Goal: Task Accomplishment & Management: Complete application form

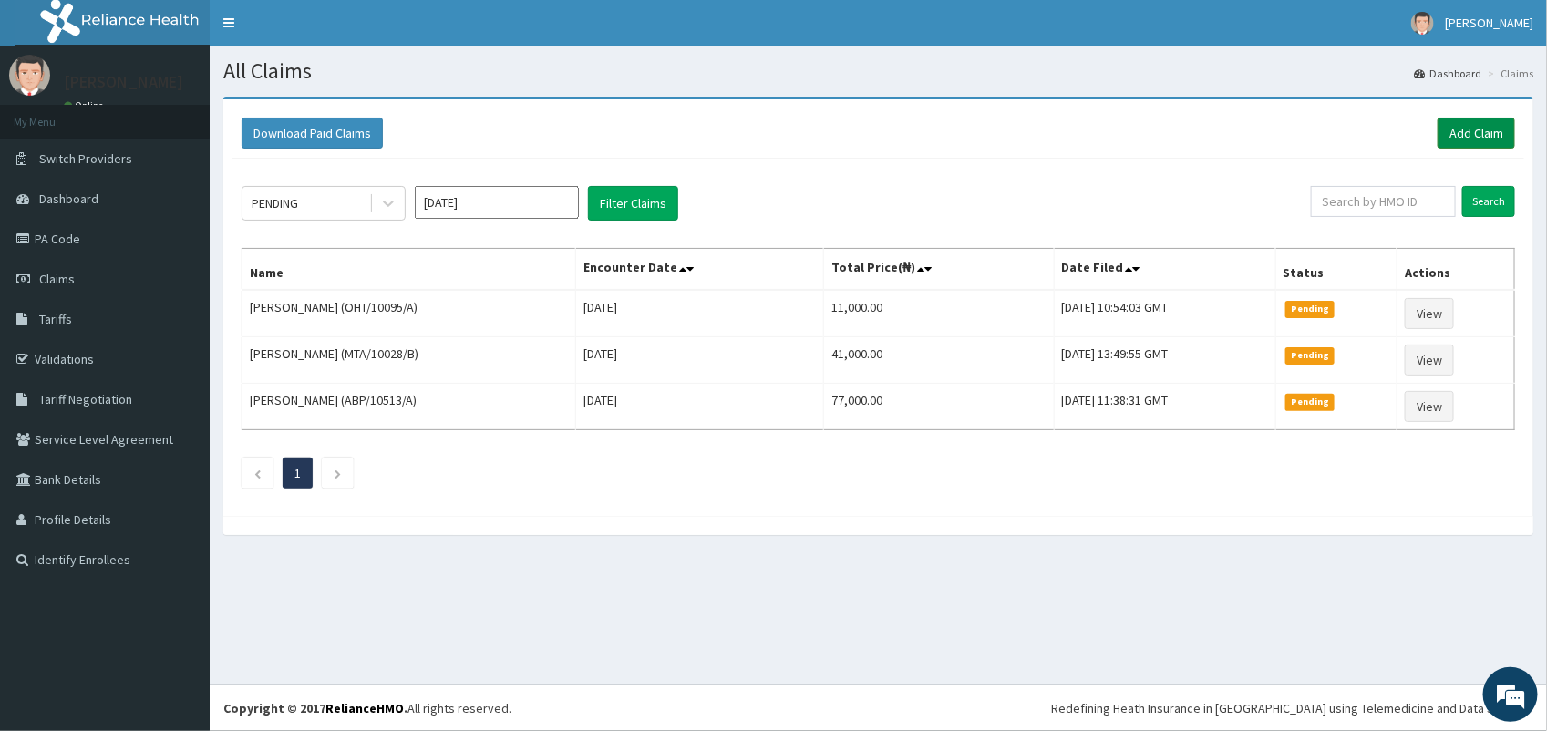
click at [1469, 133] on link "Add Claim" at bounding box center [1475, 133] width 77 height 31
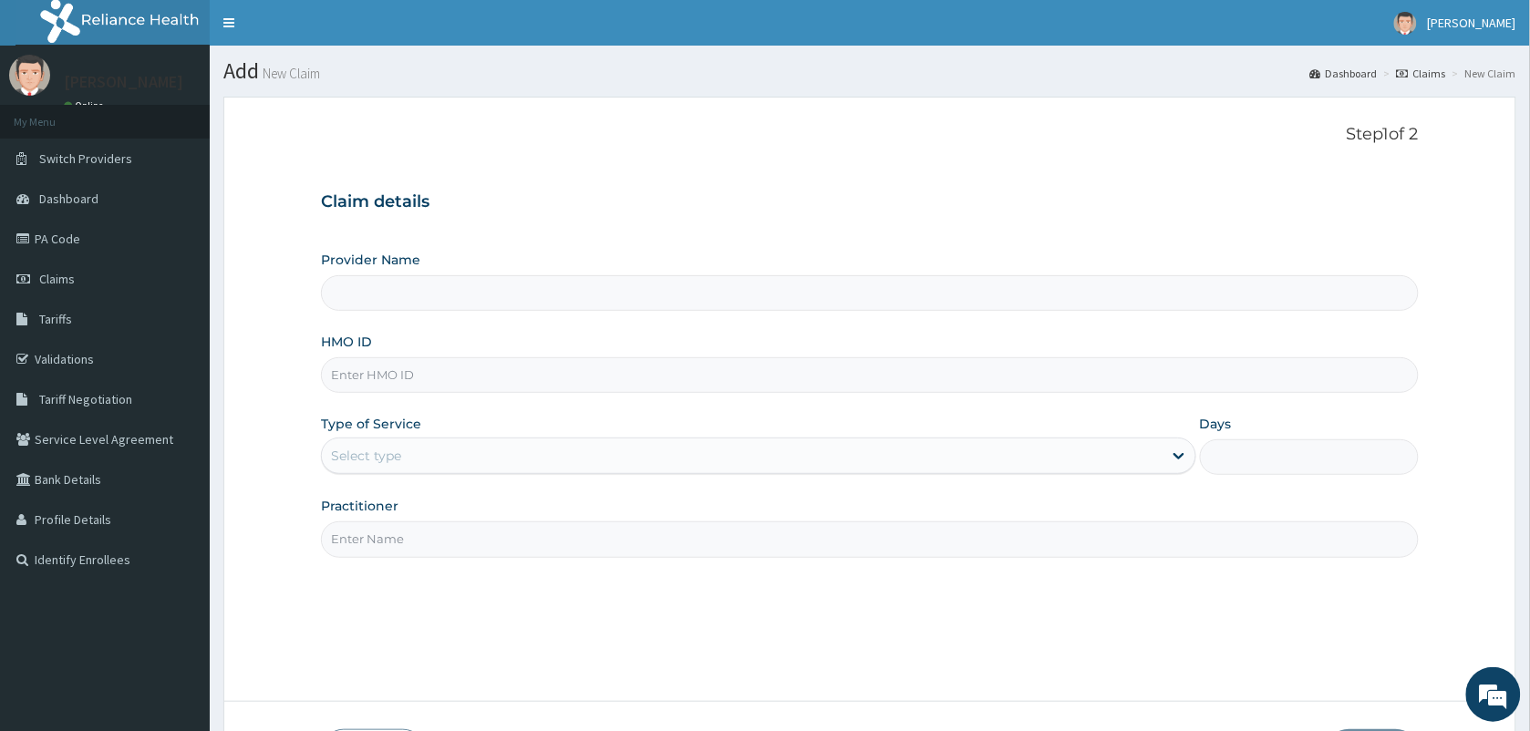
click at [413, 379] on input "HMO ID" at bounding box center [869, 375] width 1097 height 36
type input "VISION PLANET EYE CARE"
type input "DYI/10026/A"
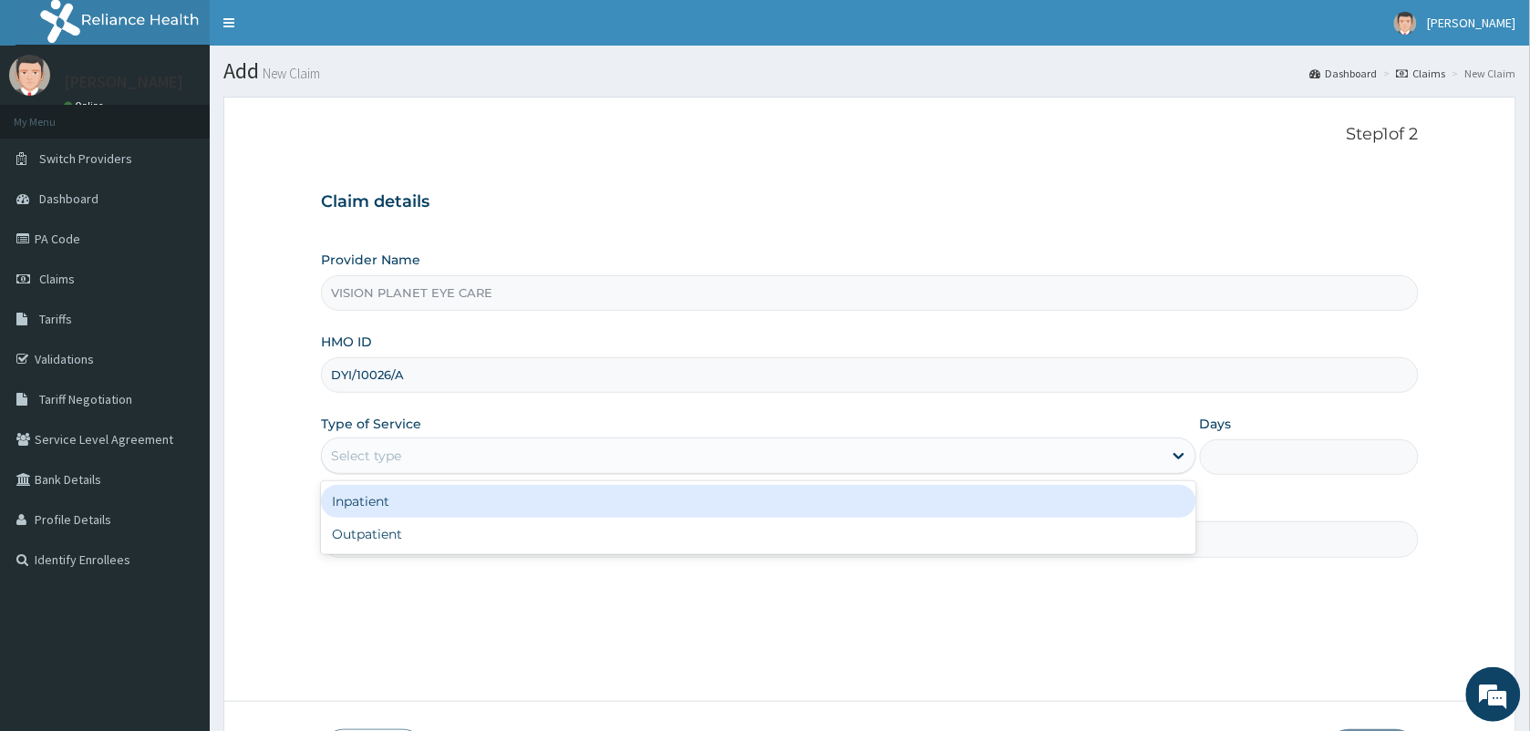
click at [449, 547] on div "Outpatient" at bounding box center [758, 534] width 875 height 33
type input "1"
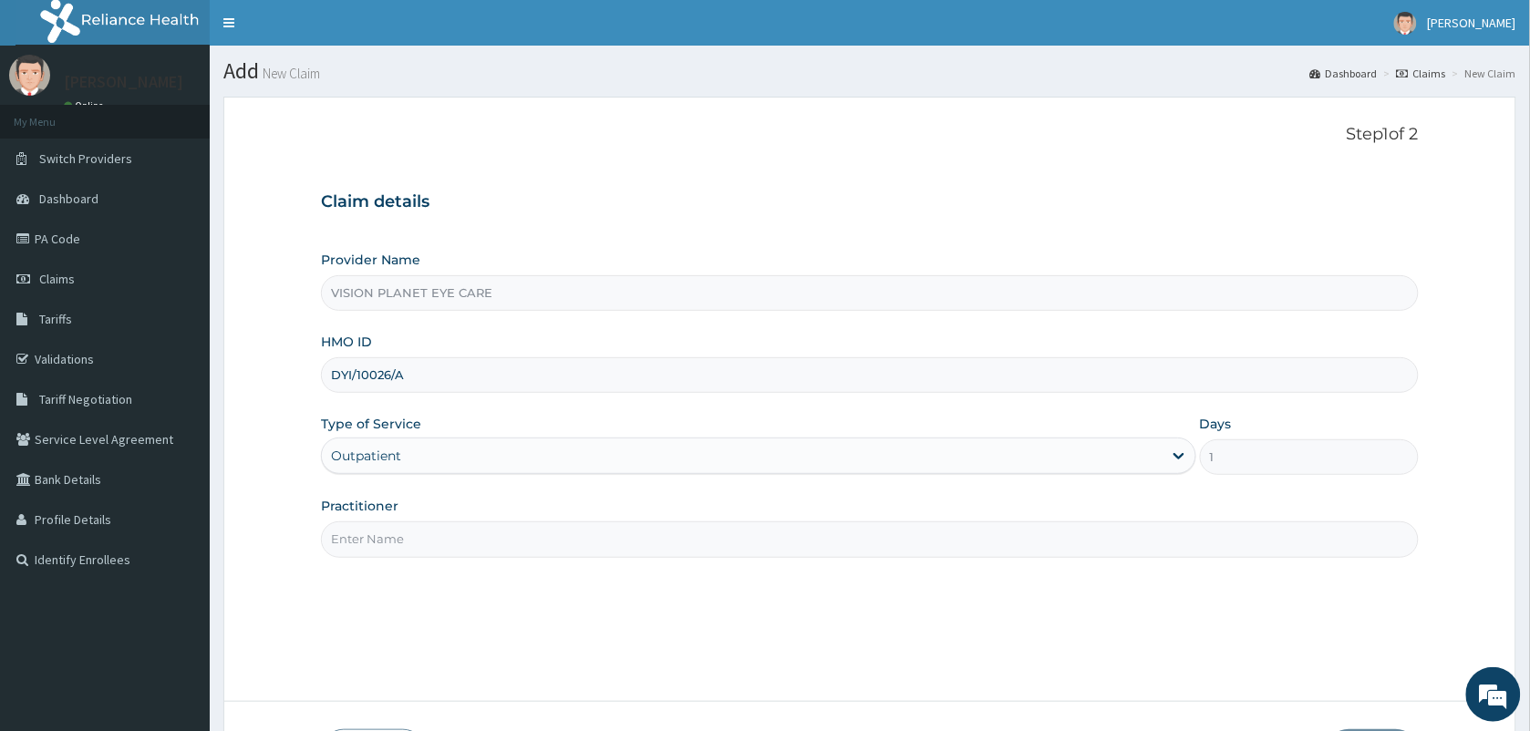
click at [472, 539] on input "Practitioner" at bounding box center [869, 539] width 1097 height 36
type input "DR NDIDI="
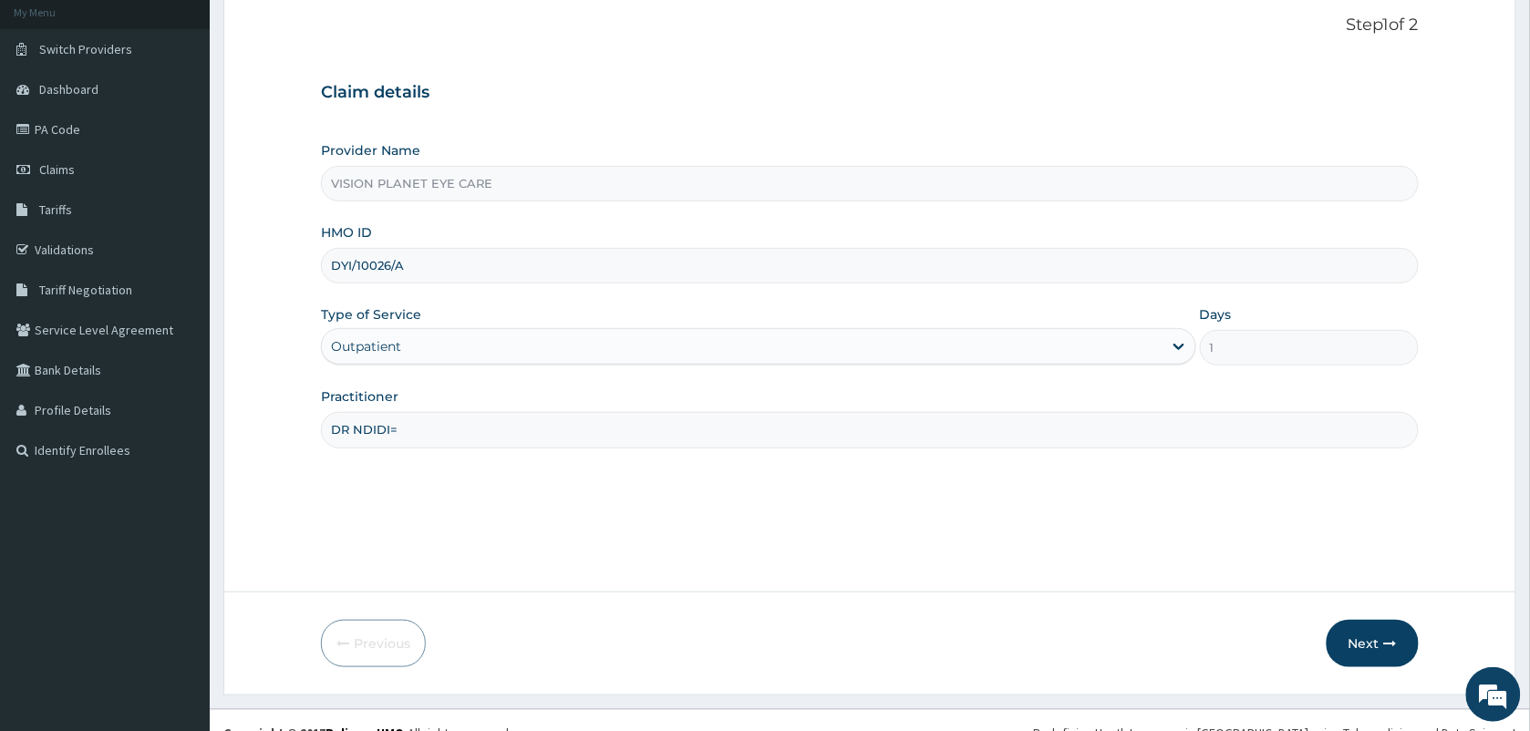
scroll to position [134, 0]
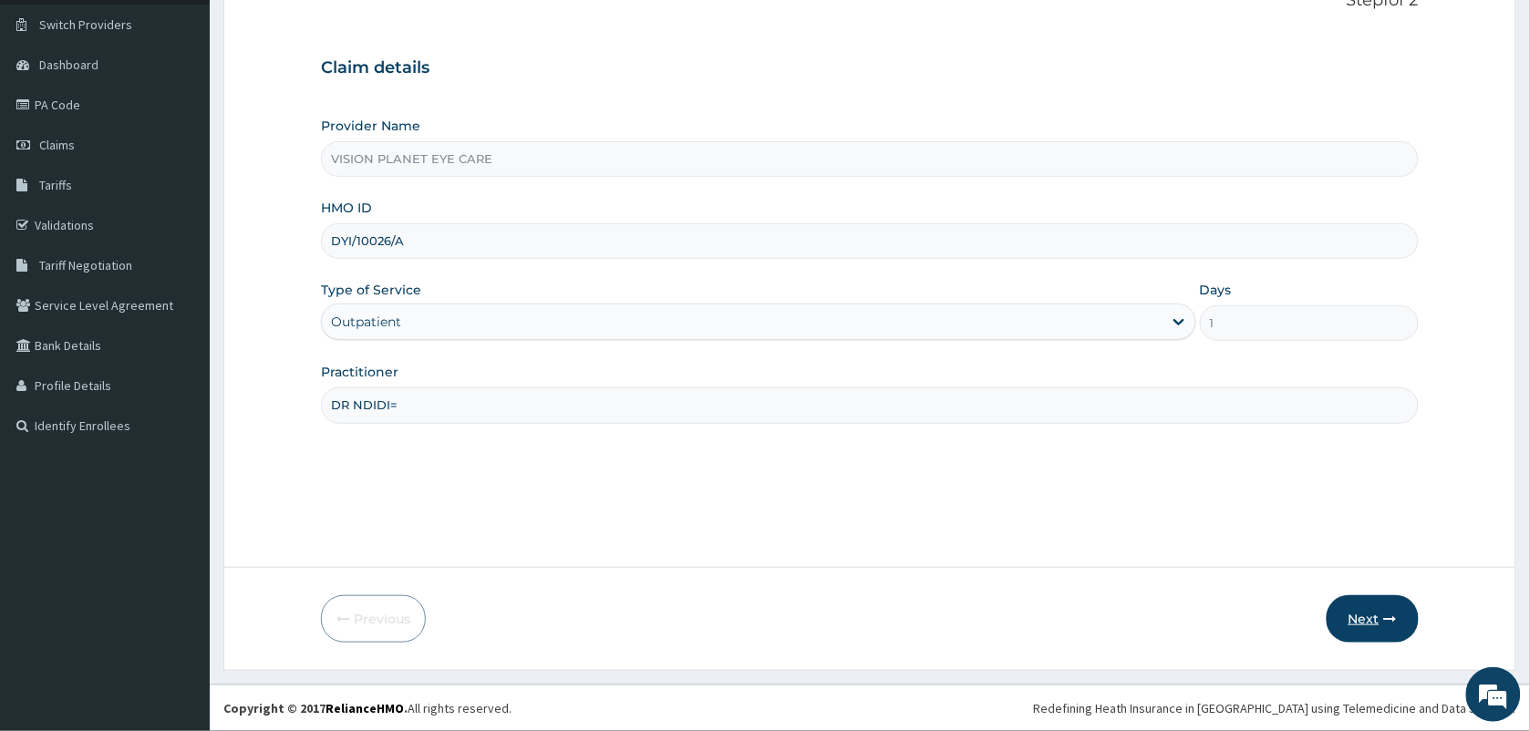
click at [1370, 634] on button "Next" at bounding box center [1372, 618] width 92 height 47
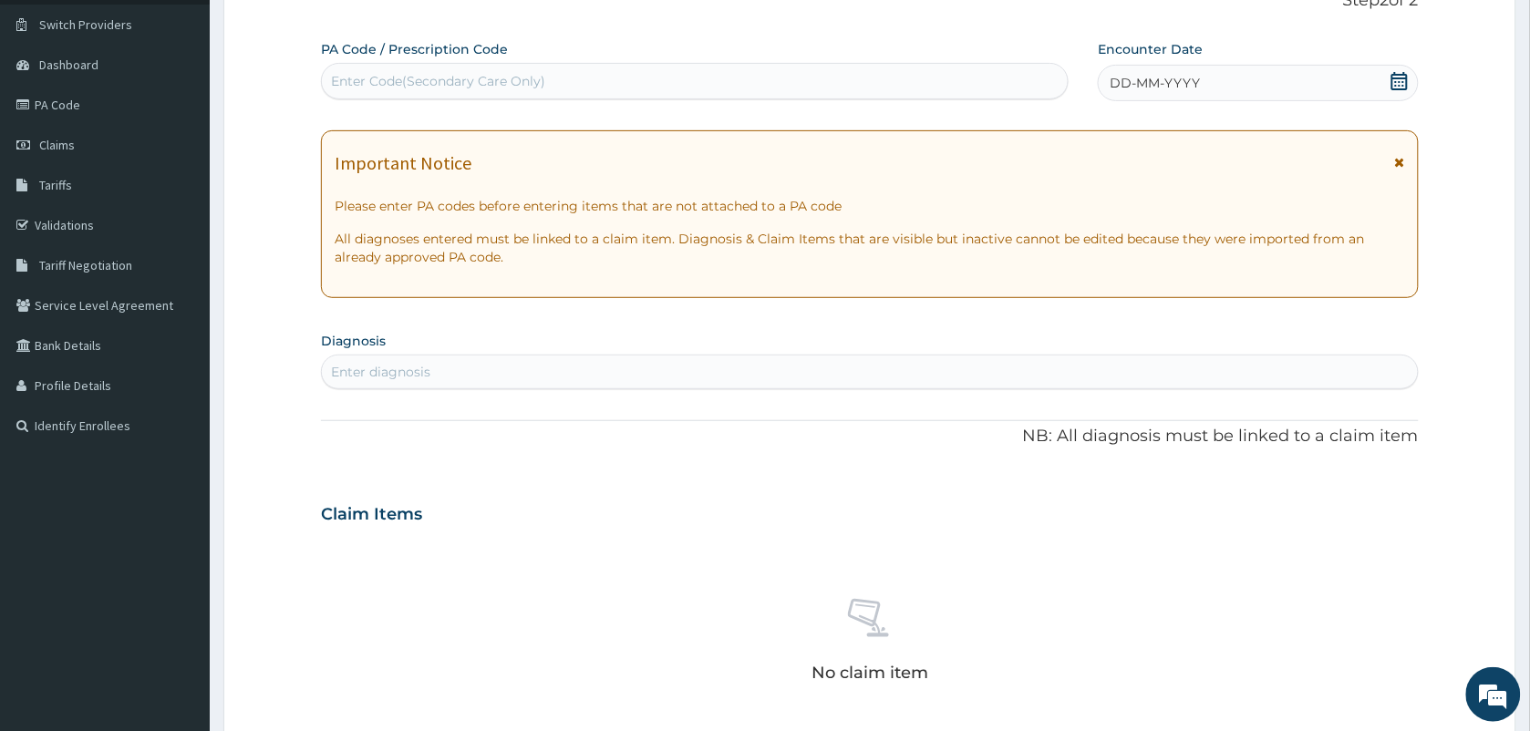
click at [1354, 96] on div "DD-MM-YYYY" at bounding box center [1257, 83] width 320 height 36
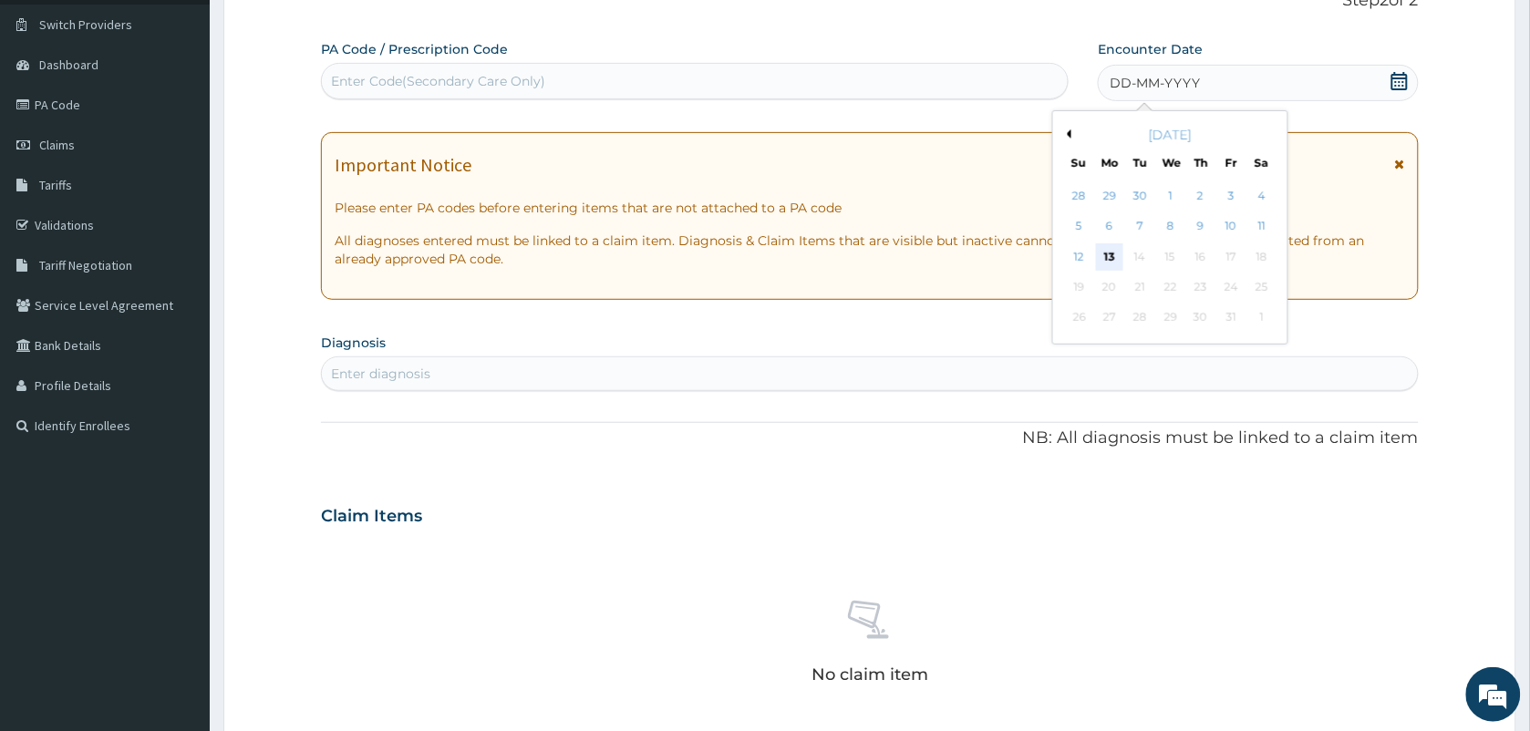
click at [1121, 261] on div "13" at bounding box center [1109, 256] width 27 height 27
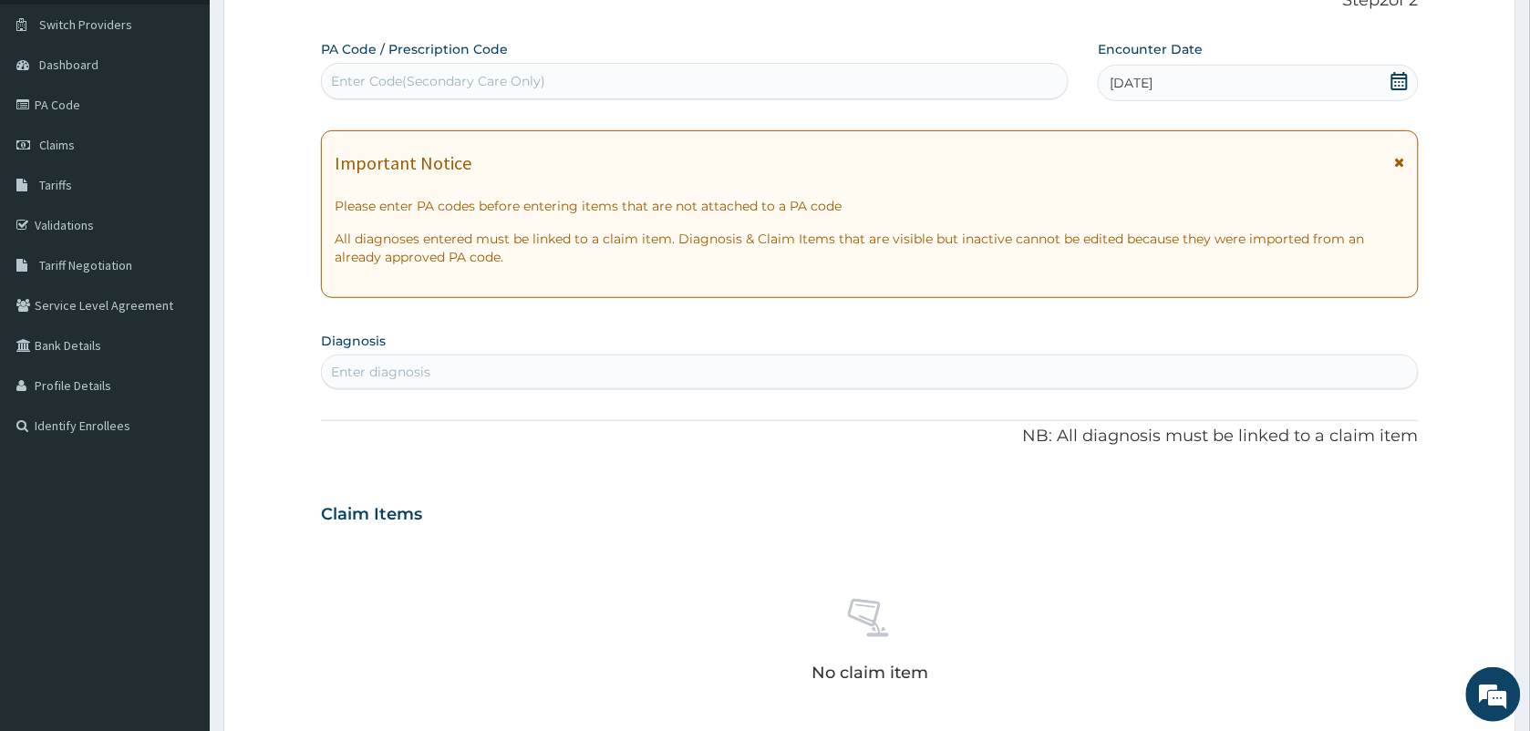
paste input "PA/D7E862"
type input "PA/D7E862"
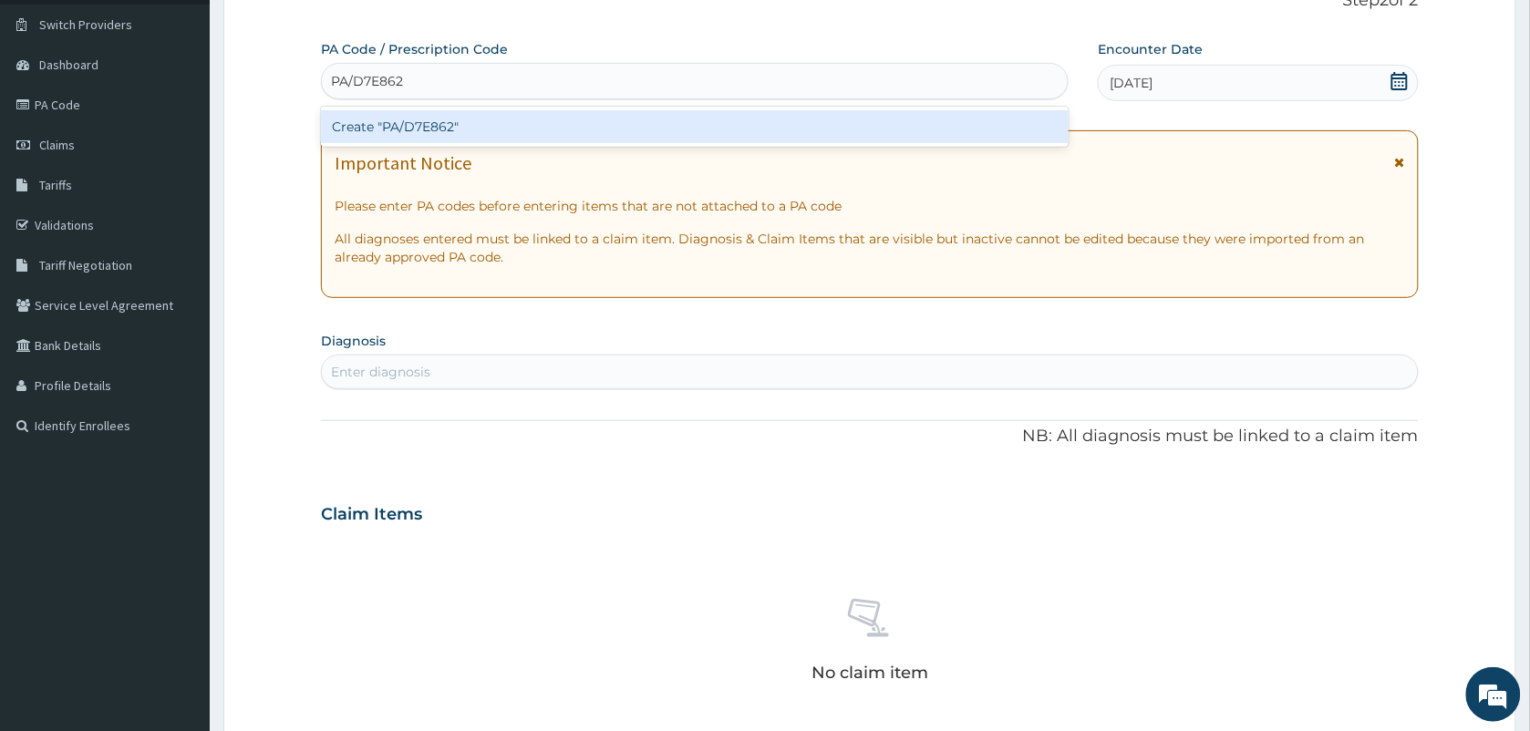
click at [483, 129] on div "Create "PA/D7E862"" at bounding box center [694, 126] width 747 height 33
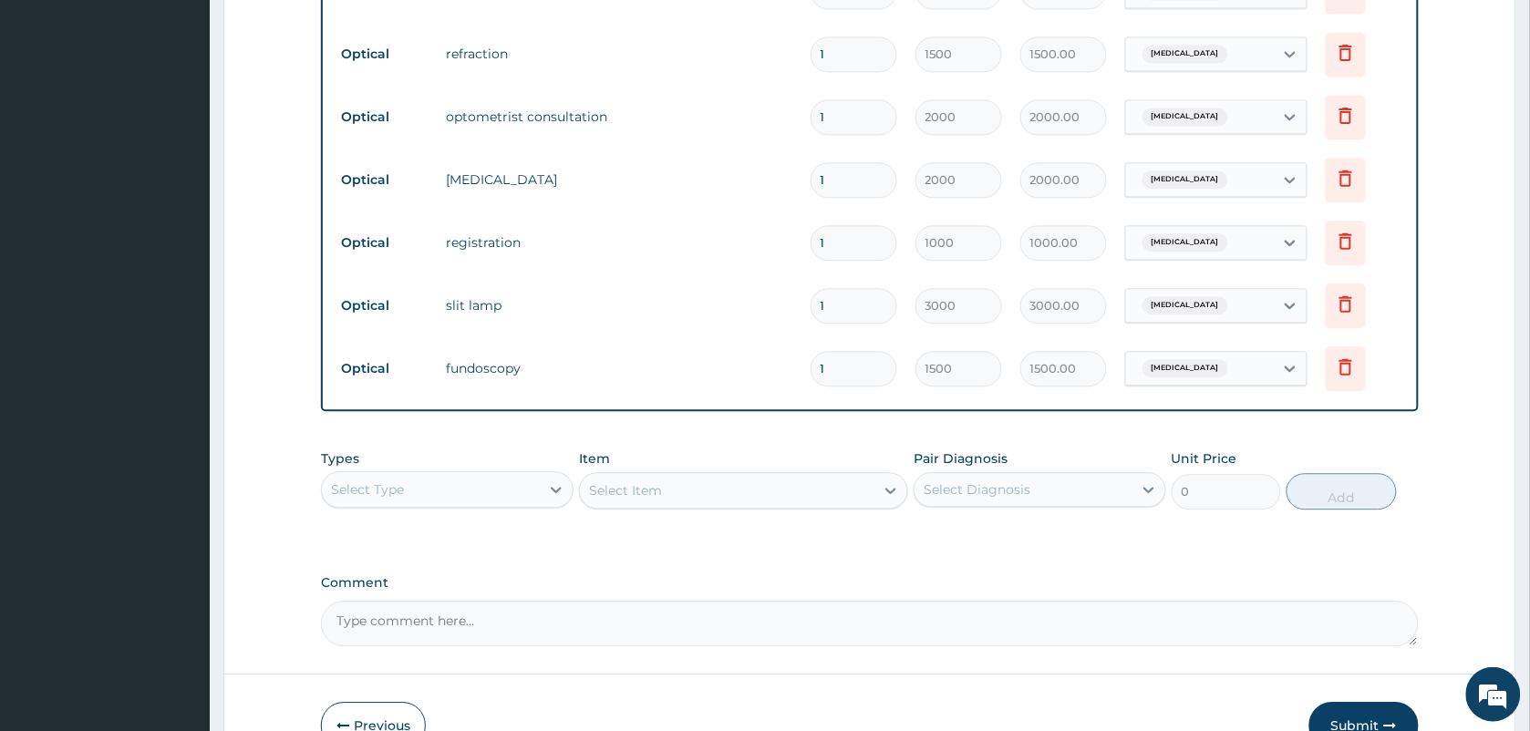
scroll to position [1251, 0]
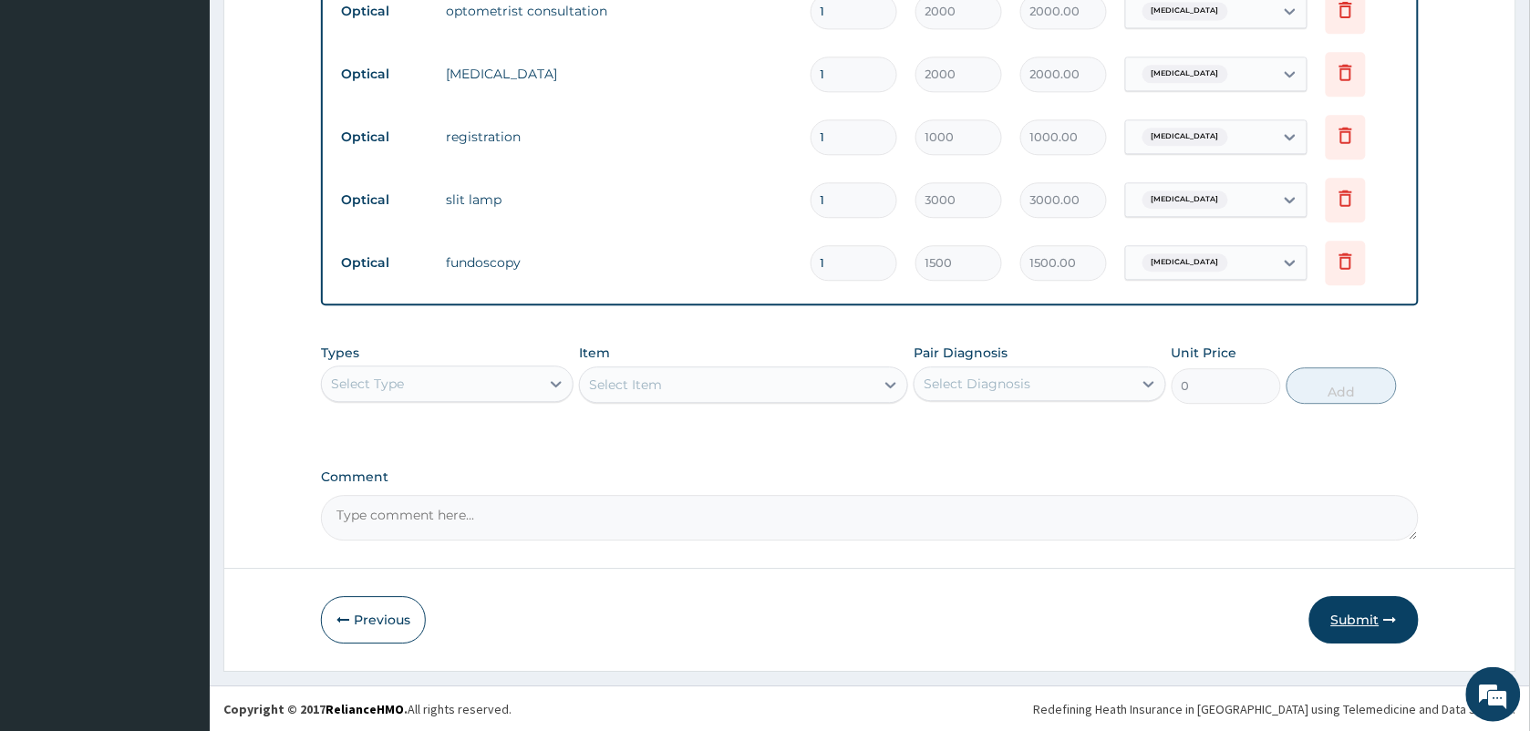
click at [1370, 638] on button "Submit" at bounding box center [1363, 619] width 109 height 47
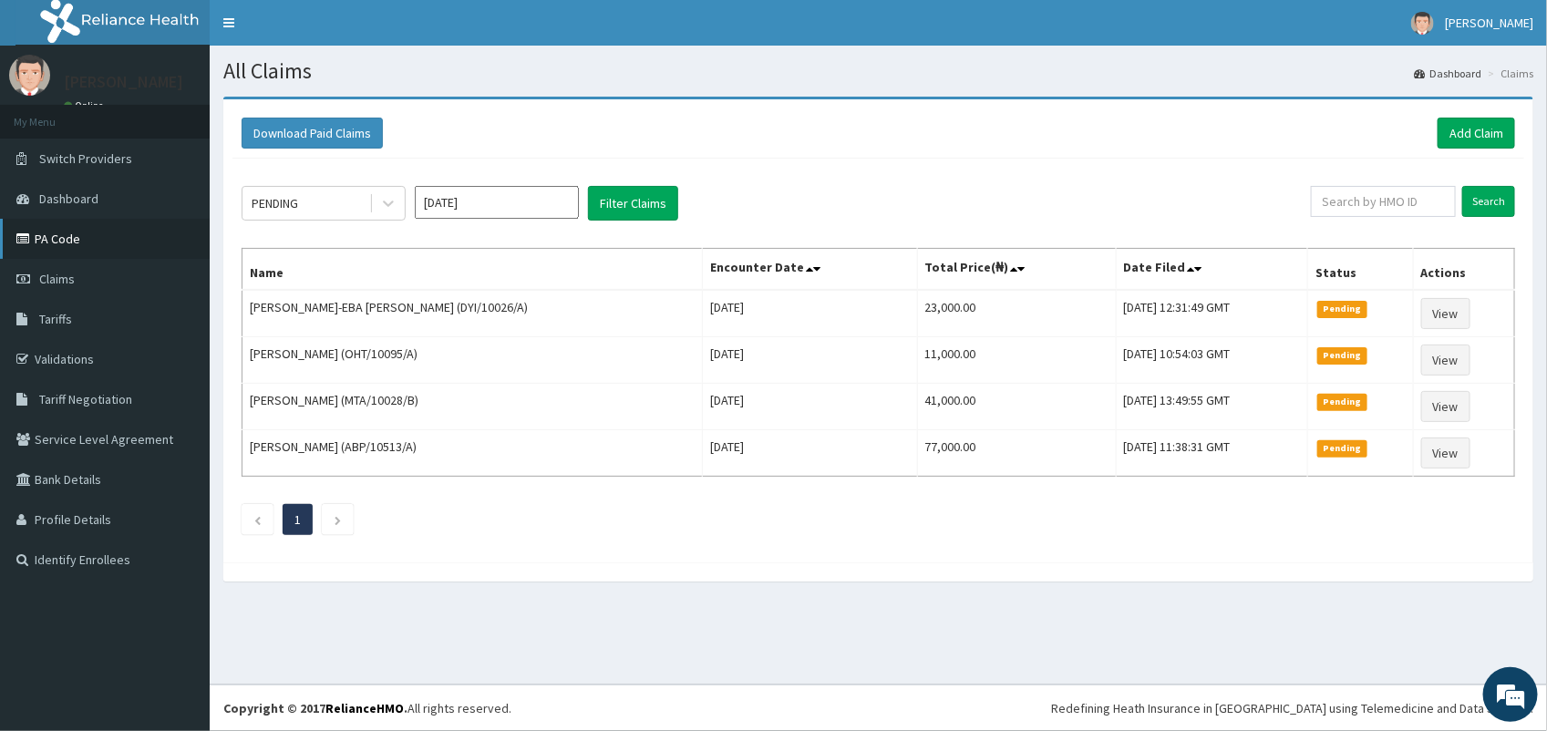
click at [106, 242] on link "PA Code" at bounding box center [105, 239] width 210 height 40
click at [1488, 134] on link "Add Claim" at bounding box center [1475, 133] width 77 height 31
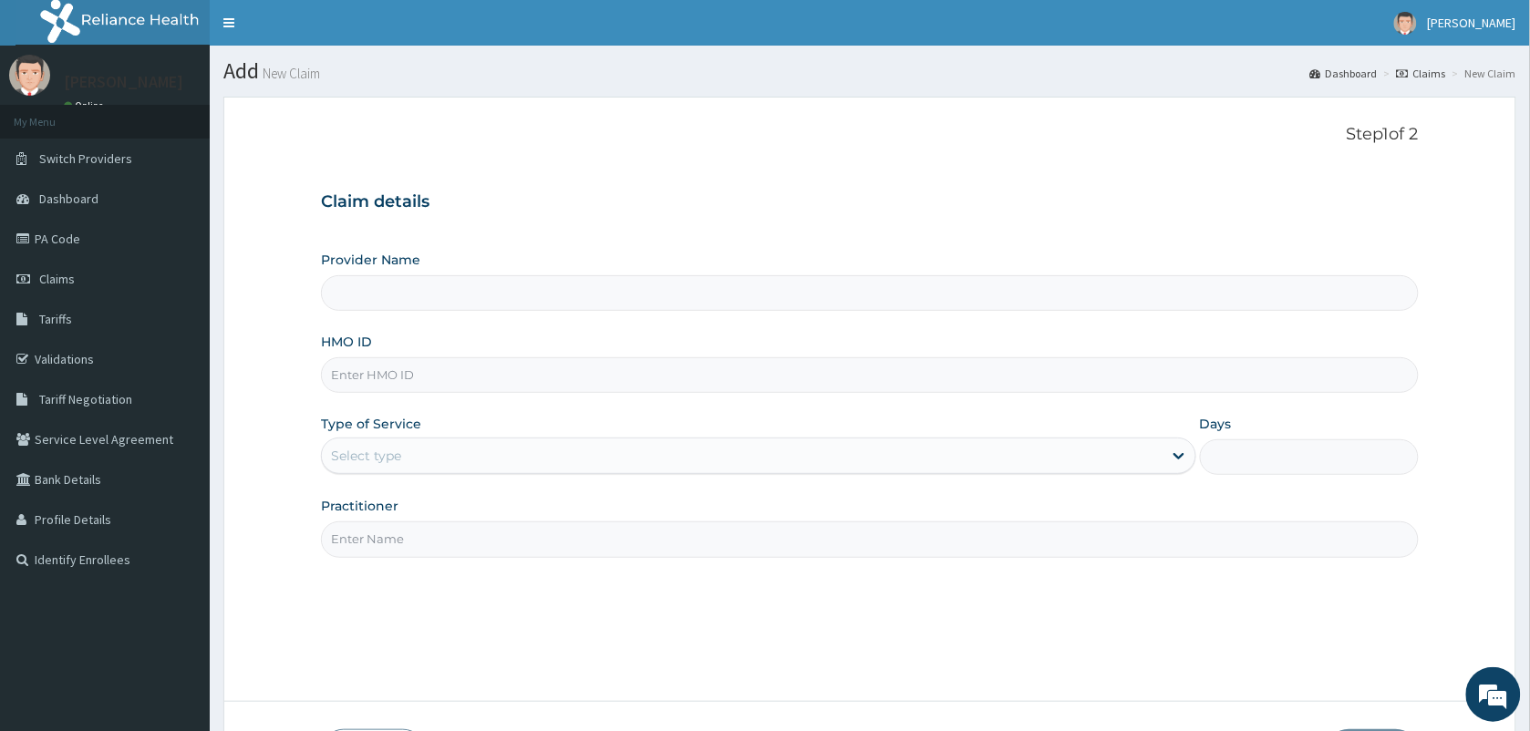
type input "VISION PLANET EYE CARE"
type input "DYI/10026/A"
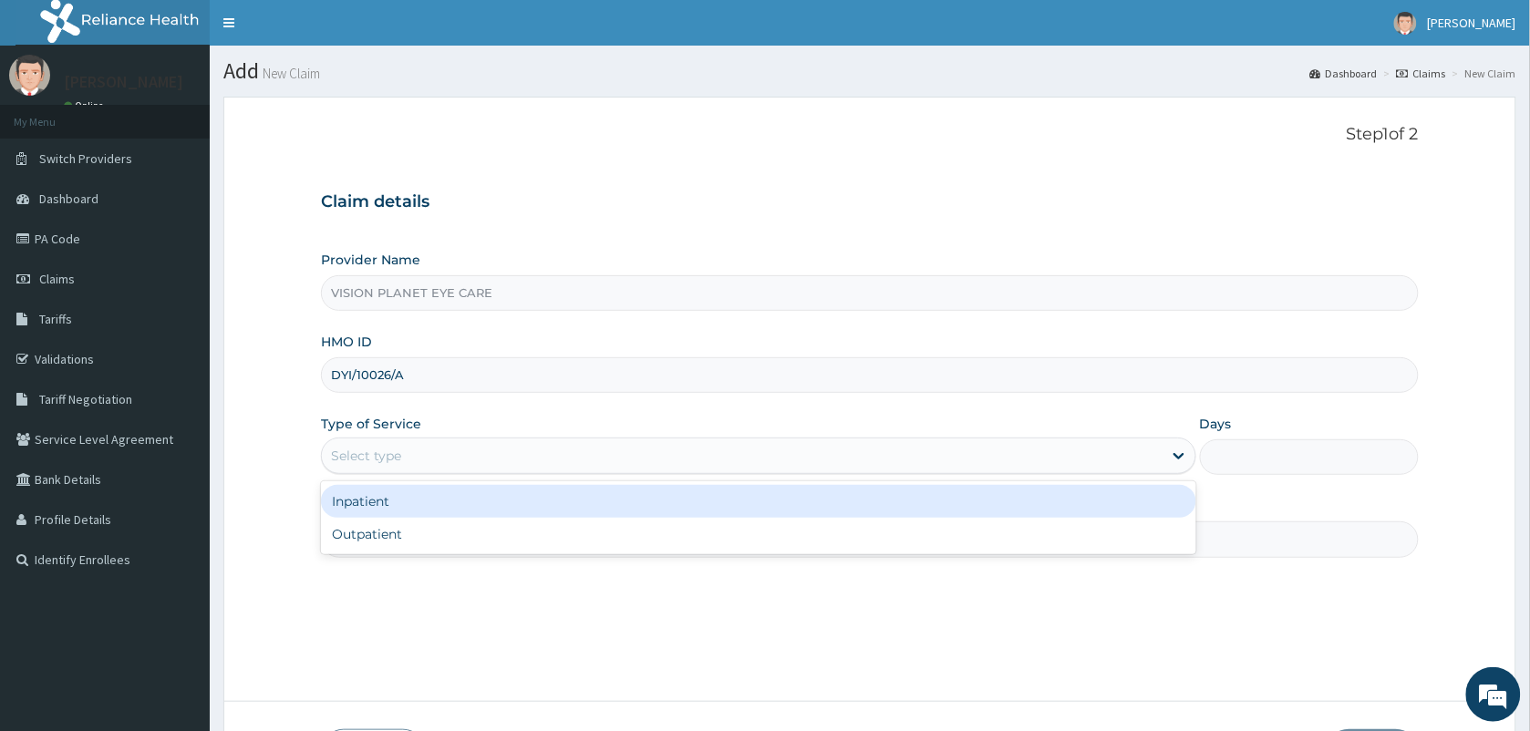
click at [440, 533] on div "Outpatient" at bounding box center [758, 534] width 875 height 33
type input "1"
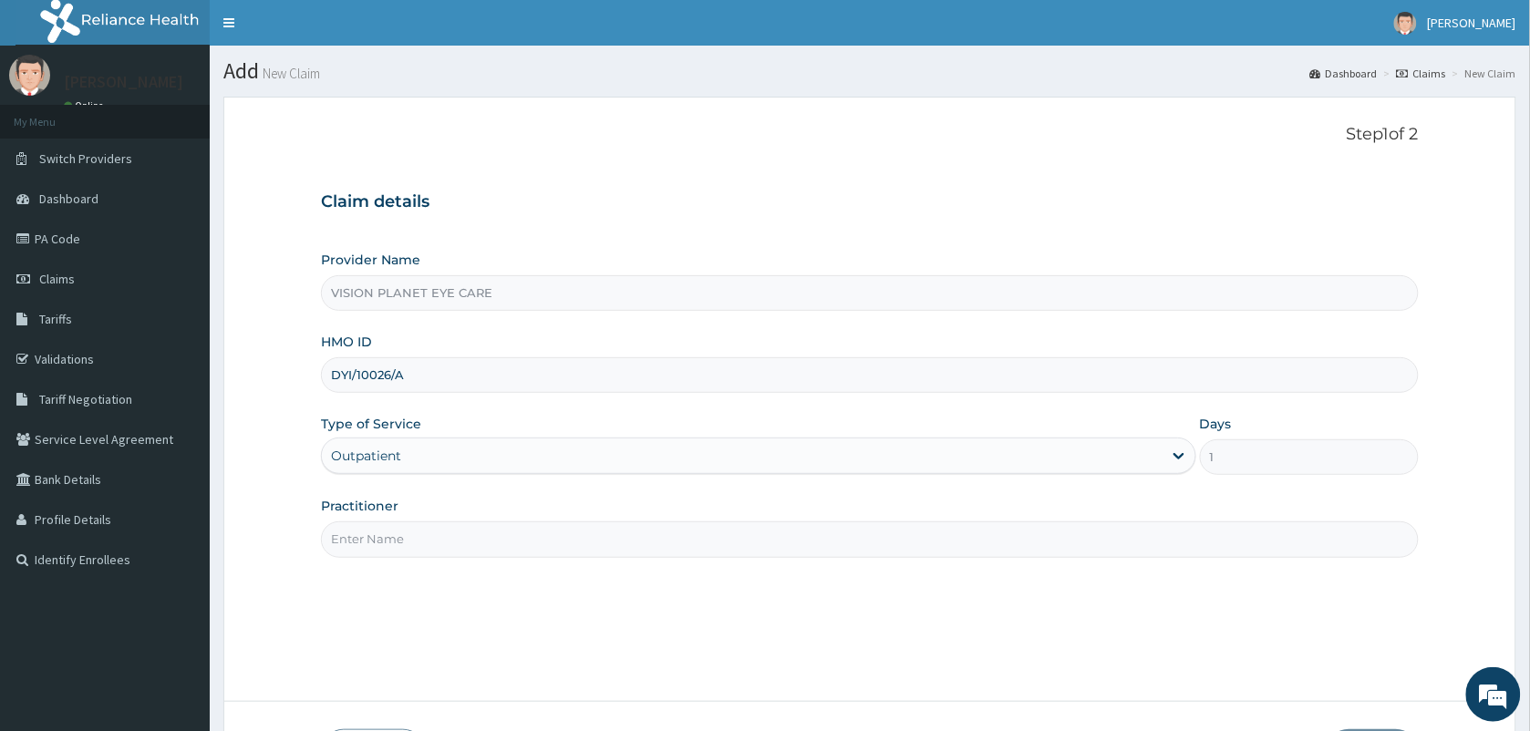
click at [559, 541] on input "Practitioner" at bounding box center [869, 539] width 1097 height 36
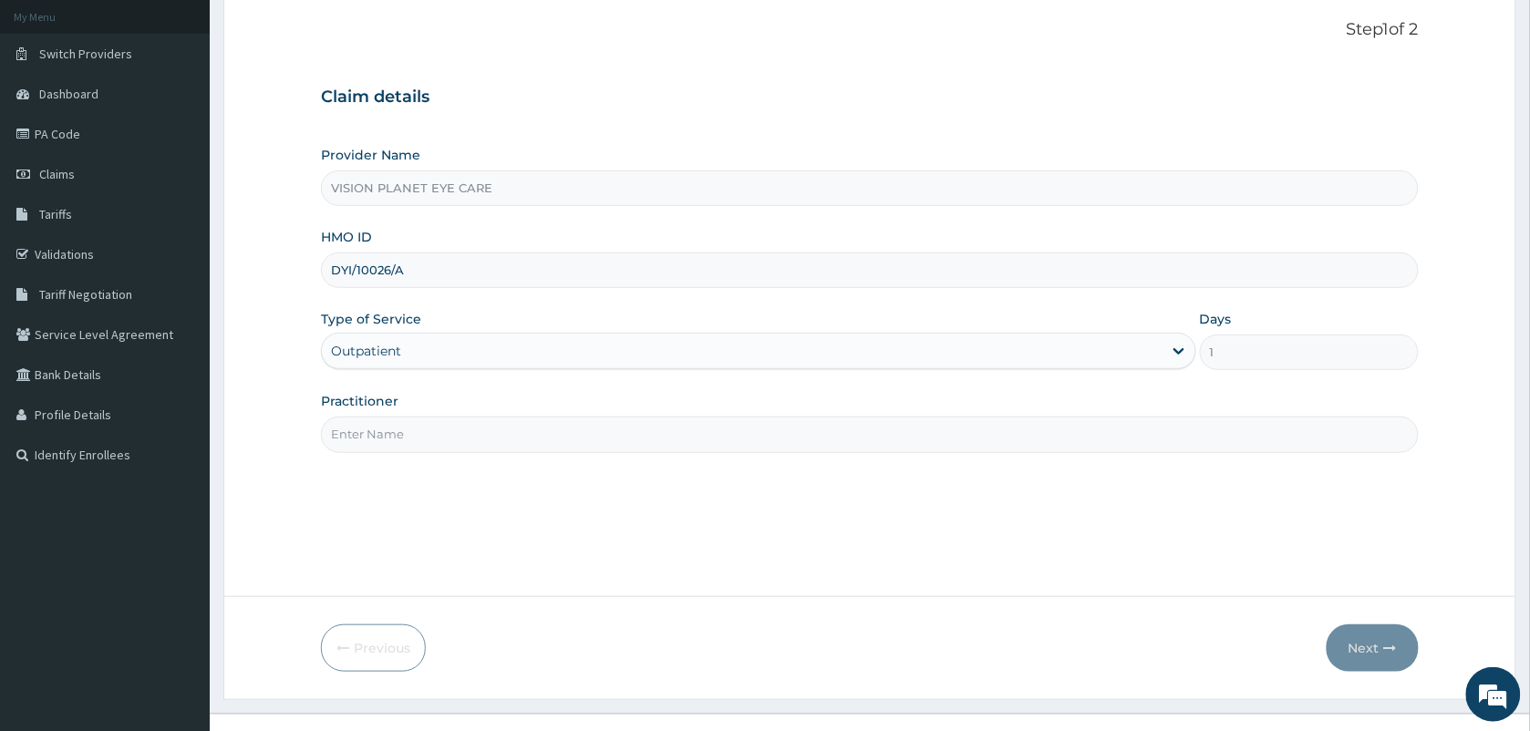
scroll to position [106, 0]
click at [520, 392] on div "Practitioner" at bounding box center [869, 421] width 1097 height 60
click at [516, 433] on input "Practitioner" at bounding box center [869, 434] width 1097 height 36
type input "DR NDIDI="
click at [1392, 663] on button "Next" at bounding box center [1372, 646] width 92 height 47
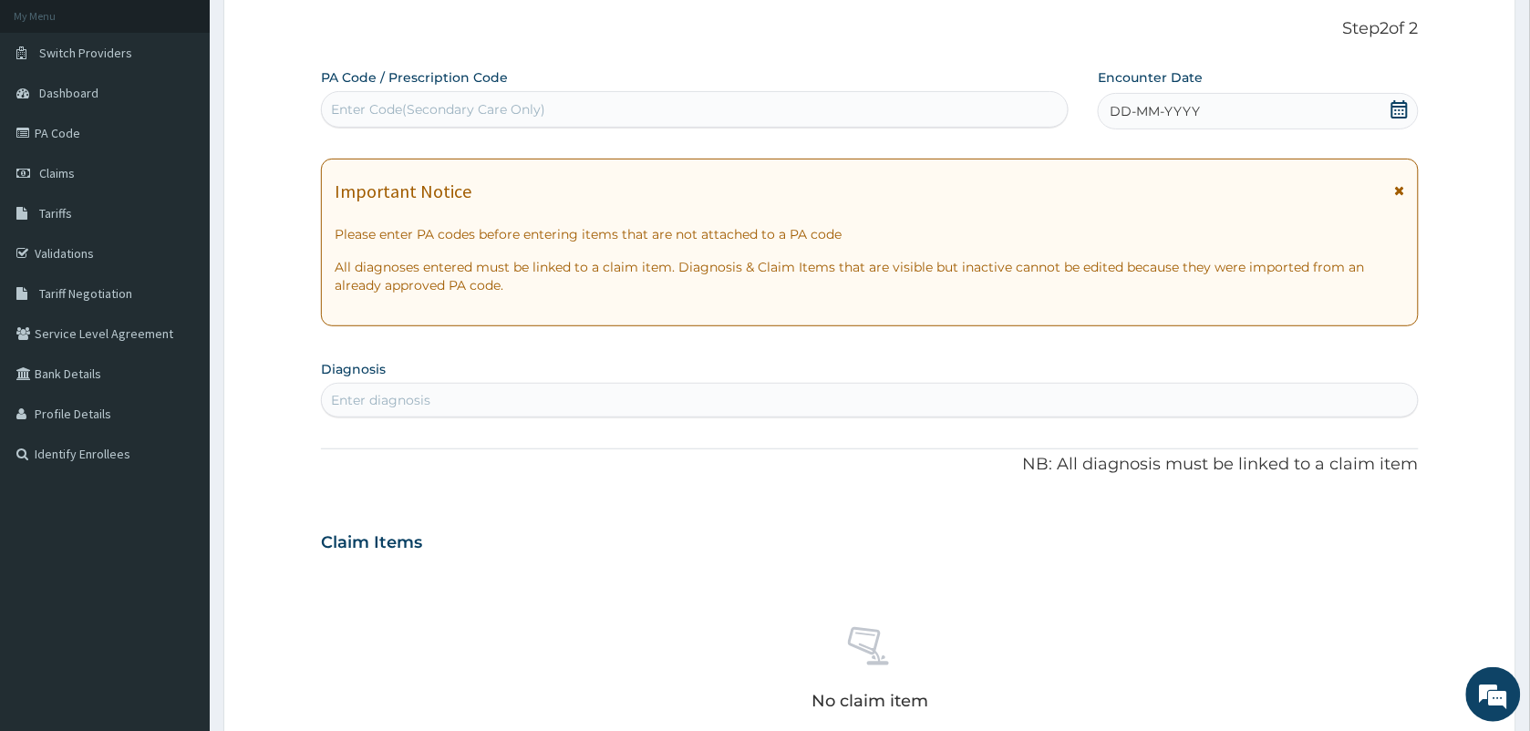
click at [1201, 96] on div "DD-MM-YYYY" at bounding box center [1257, 111] width 320 height 36
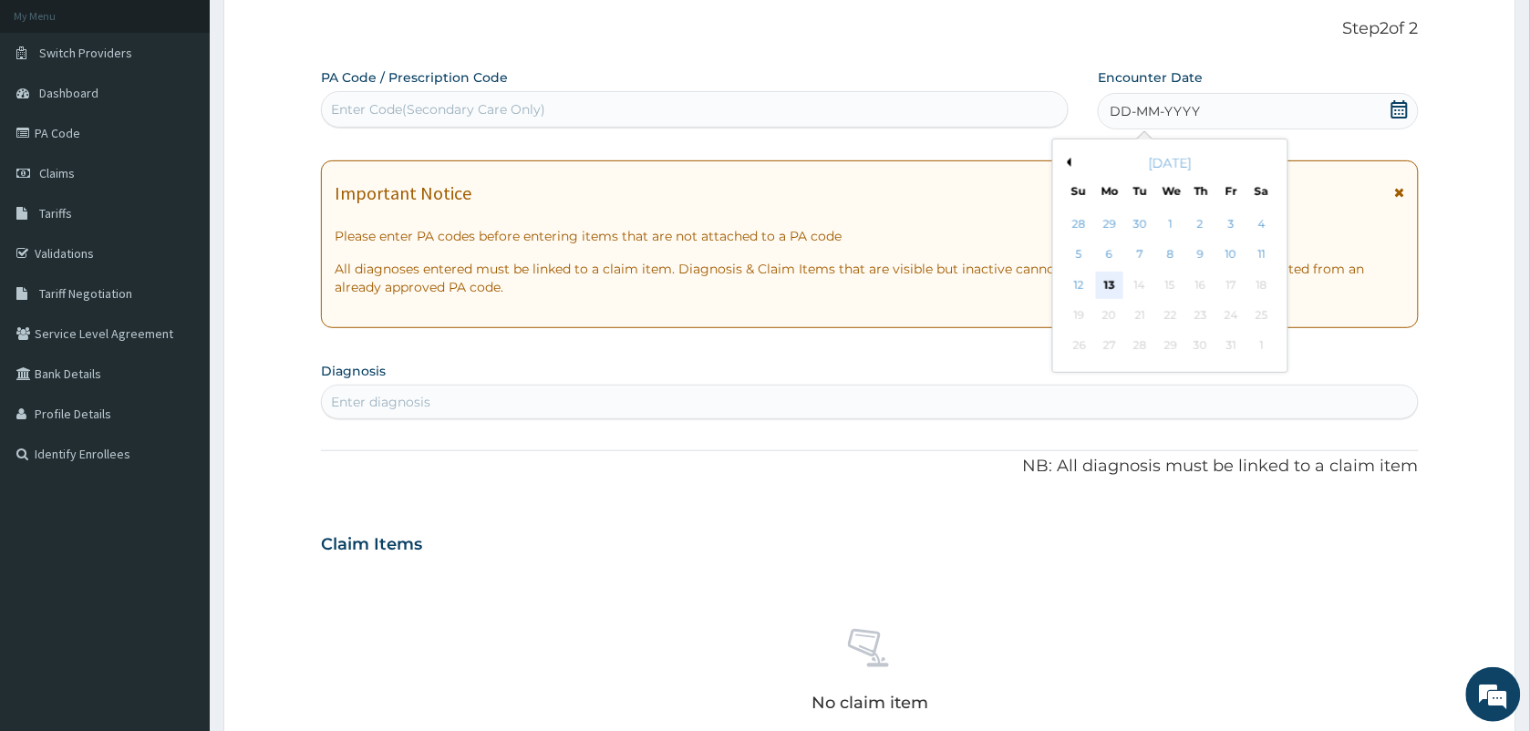
click at [1109, 283] on div "13" at bounding box center [1109, 285] width 27 height 27
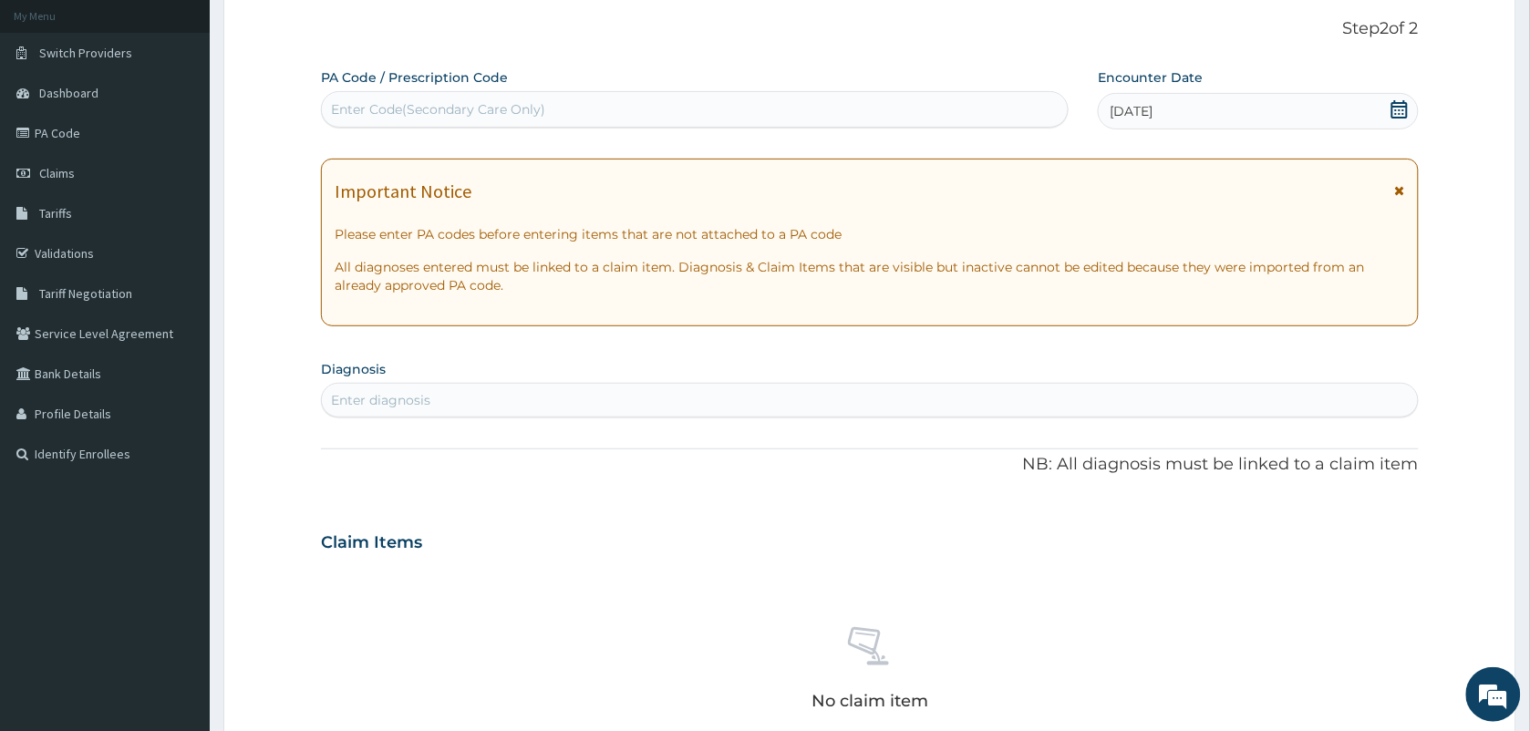
paste input "PA/B429C0"
type input "PA/B429C0"
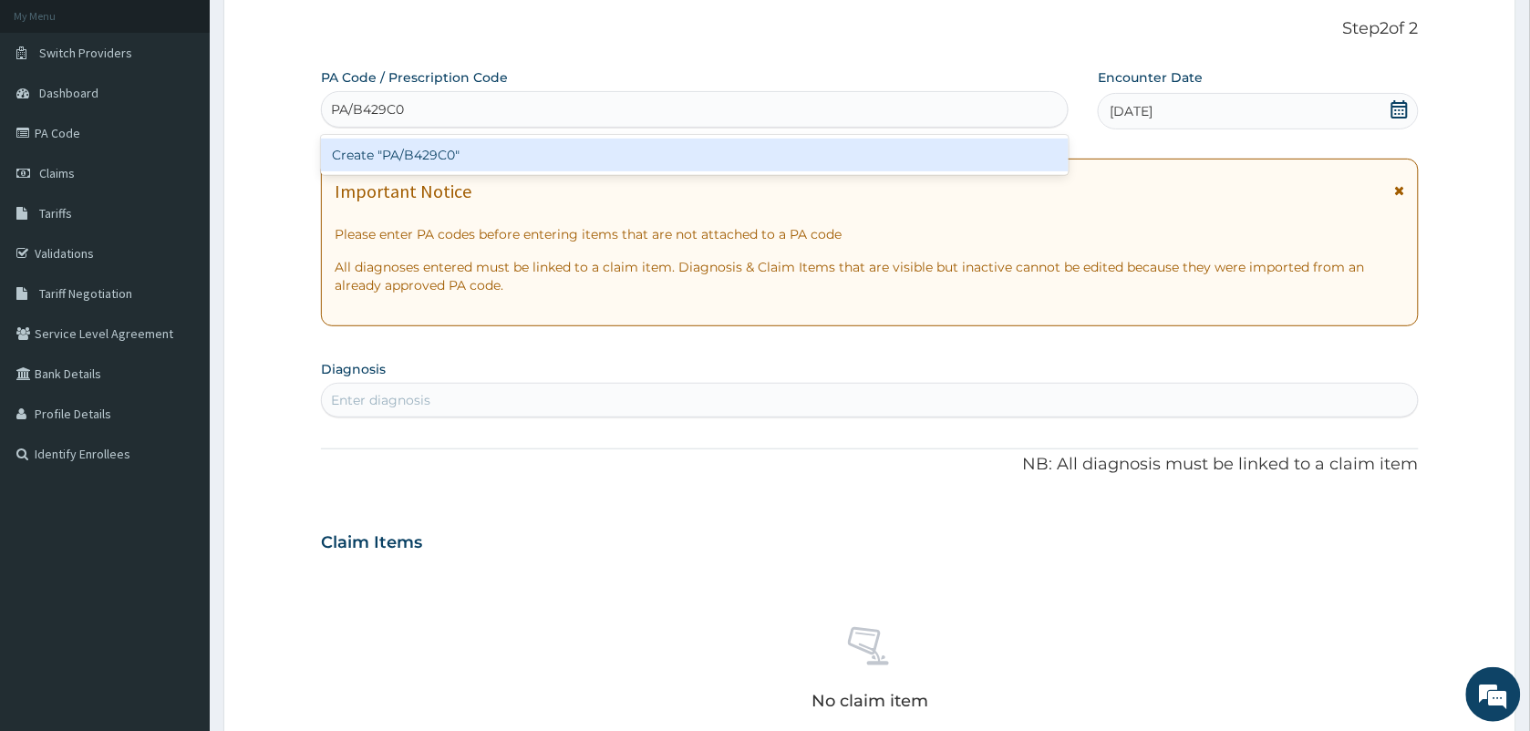
click at [475, 162] on div "Create "PA/B429C0"" at bounding box center [694, 155] width 747 height 33
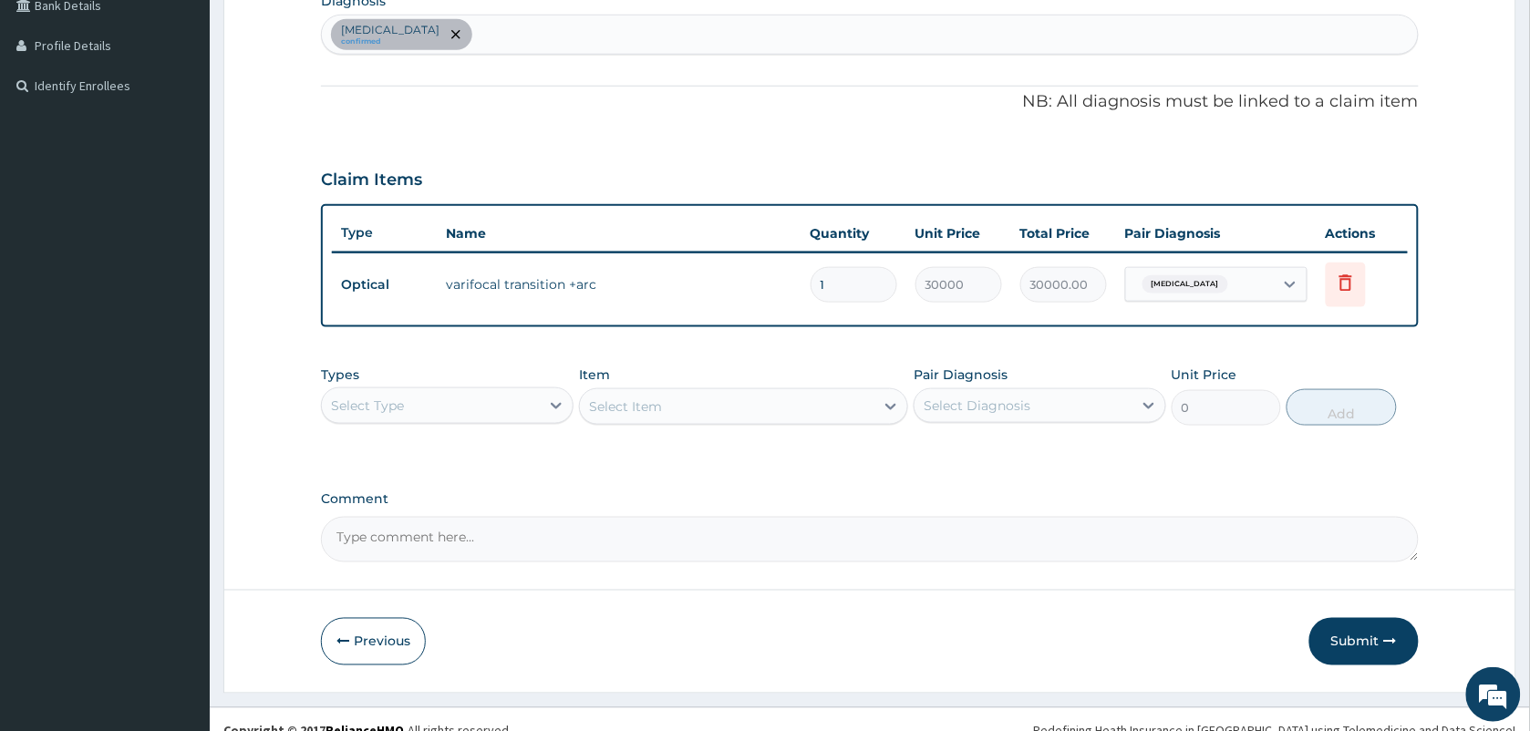
scroll to position [495, 0]
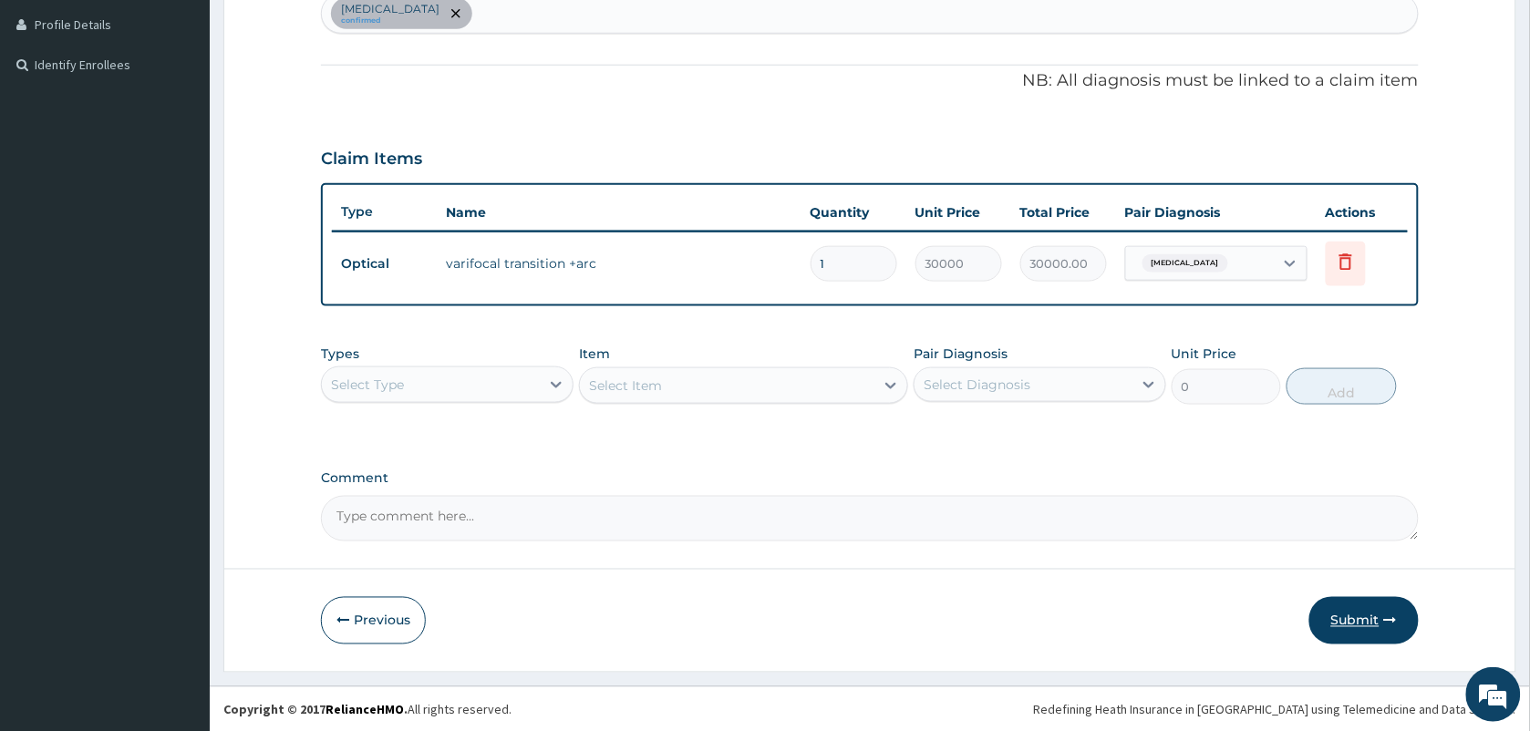
click at [1368, 613] on button "Submit" at bounding box center [1363, 620] width 109 height 47
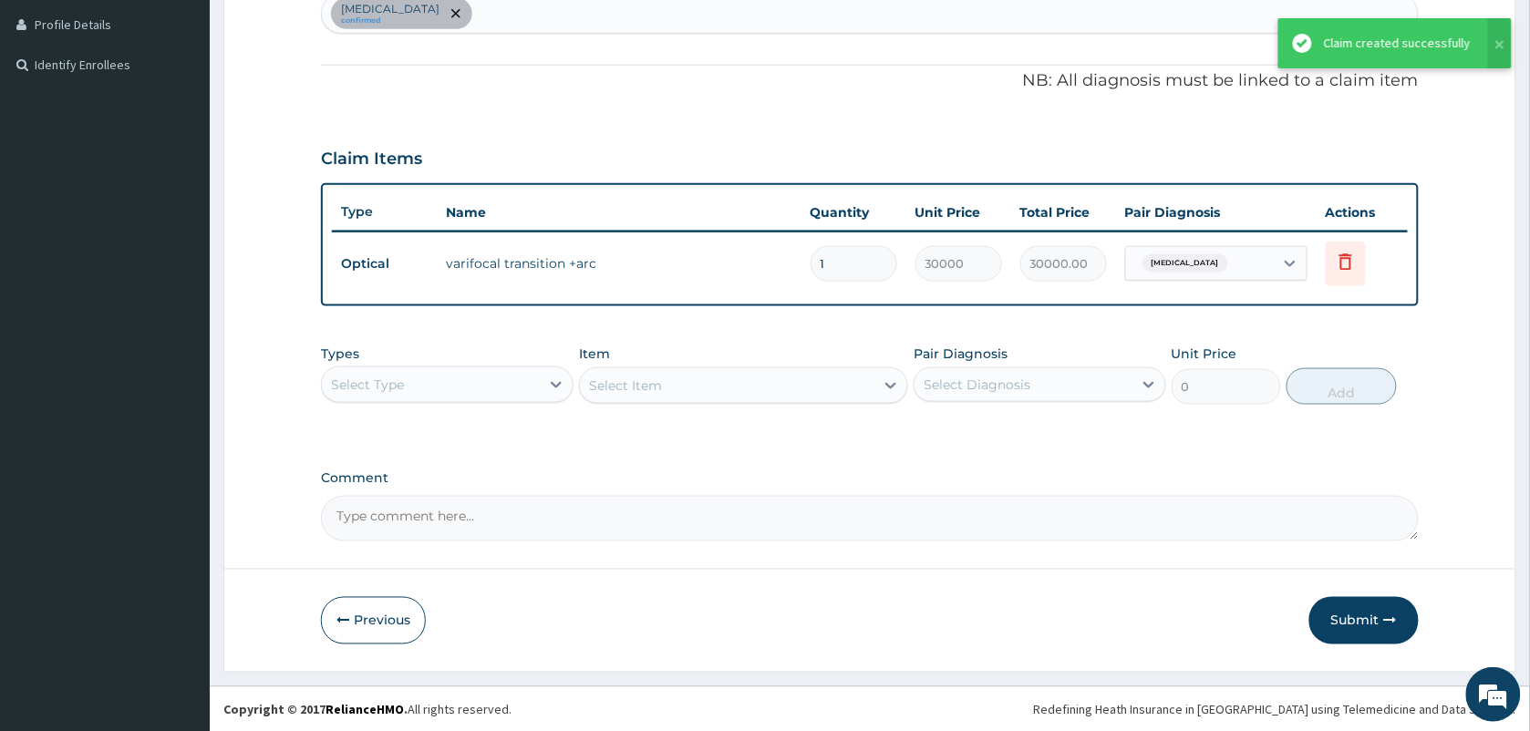
click at [1404, 39] on div "Claim created successfully" at bounding box center [1397, 43] width 147 height 19
